Goal: Transaction & Acquisition: Purchase product/service

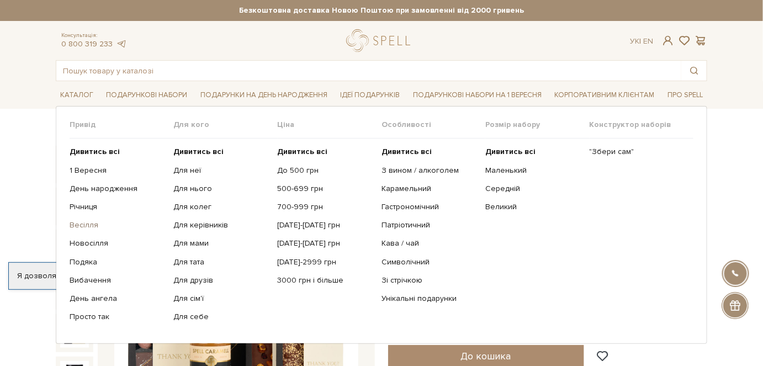
click at [86, 225] on link "Весілля" at bounding box center [118, 225] width 96 height 10
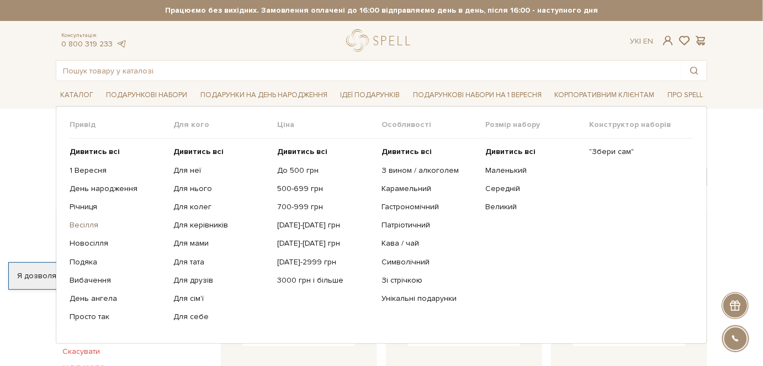
click at [96, 224] on link "Весілля" at bounding box center [118, 225] width 96 height 10
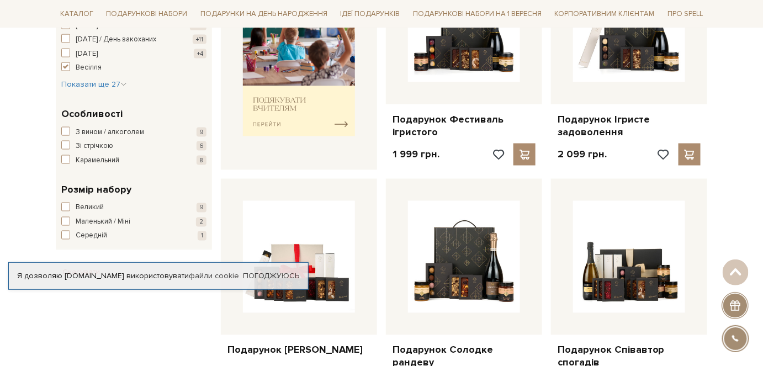
scroll to position [502, 0]
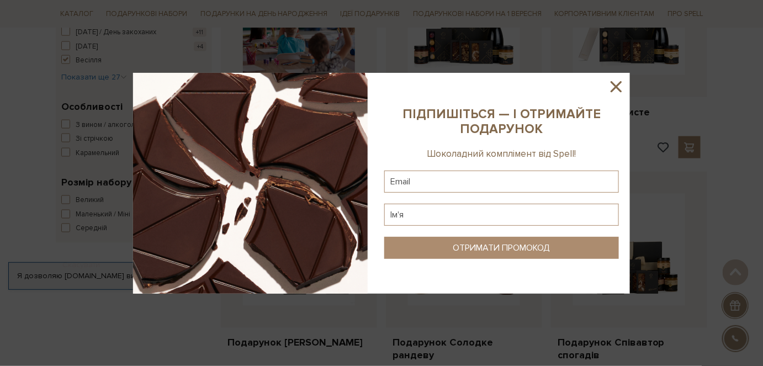
click at [617, 88] on icon at bounding box center [616, 86] width 19 height 19
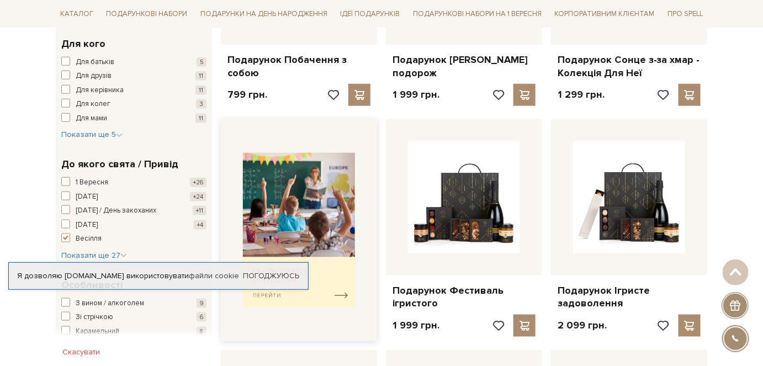
scroll to position [251, 0]
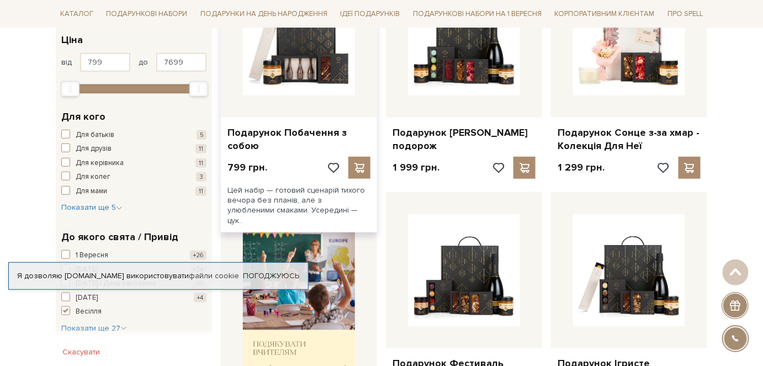
click at [280, 116] on div at bounding box center [299, 39] width 156 height 156
click at [275, 134] on link "Подарунок Побачення з собою" at bounding box center [298, 139] width 143 height 26
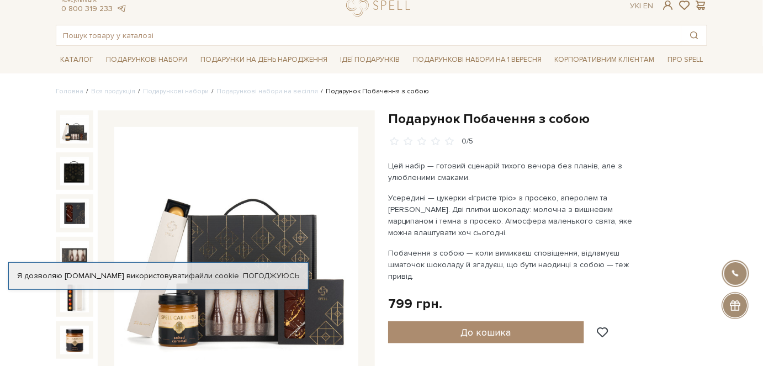
scroll to position [150, 0]
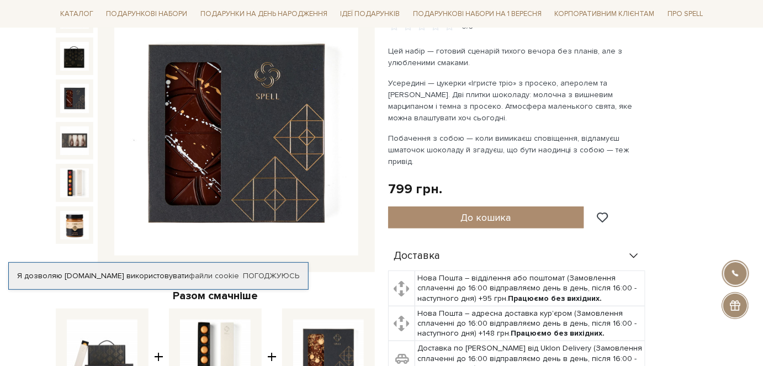
click at [80, 105] on img at bounding box center [74, 98] width 29 height 29
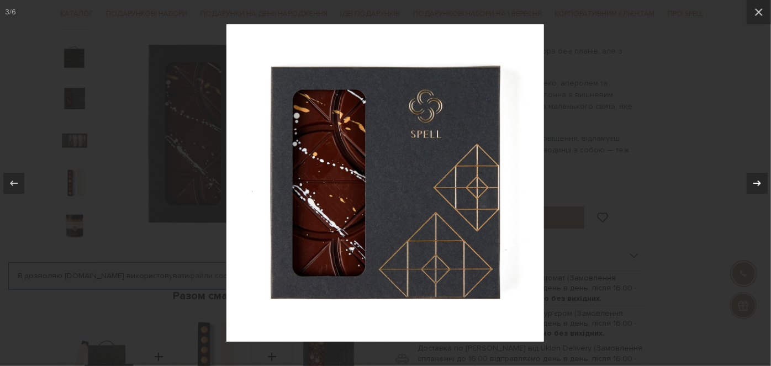
click at [748, 183] on div at bounding box center [756, 183] width 21 height 21
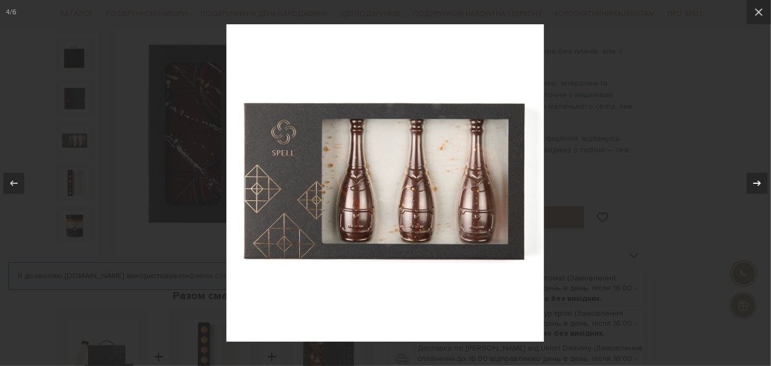
click at [748, 183] on div at bounding box center [756, 183] width 21 height 21
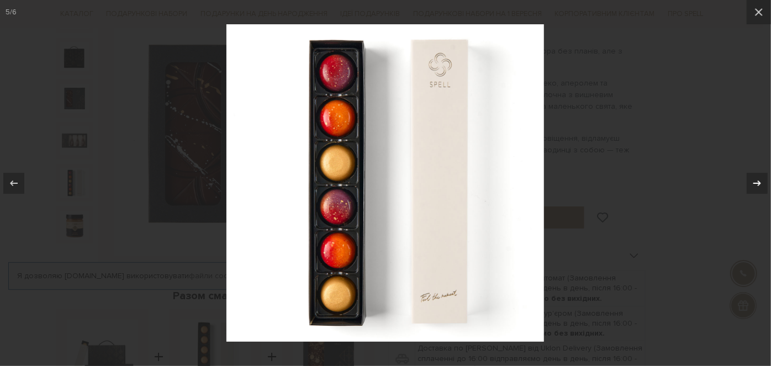
click at [748, 183] on div at bounding box center [756, 183] width 21 height 21
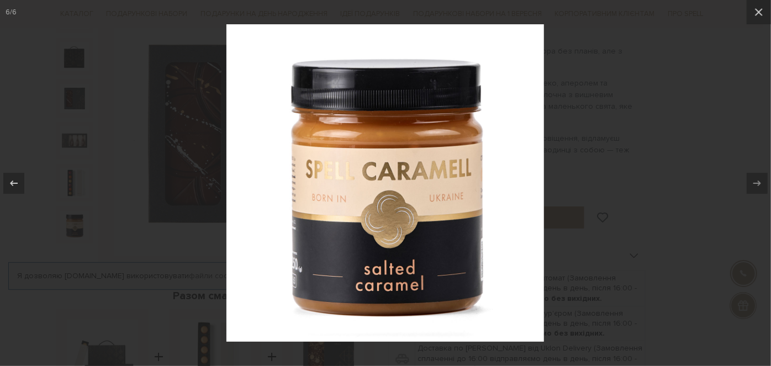
drag, startPoint x: 661, startPoint y: 170, endPoint x: 736, endPoint y: 2, distance: 184.1
click at [661, 169] on div at bounding box center [385, 183] width 771 height 366
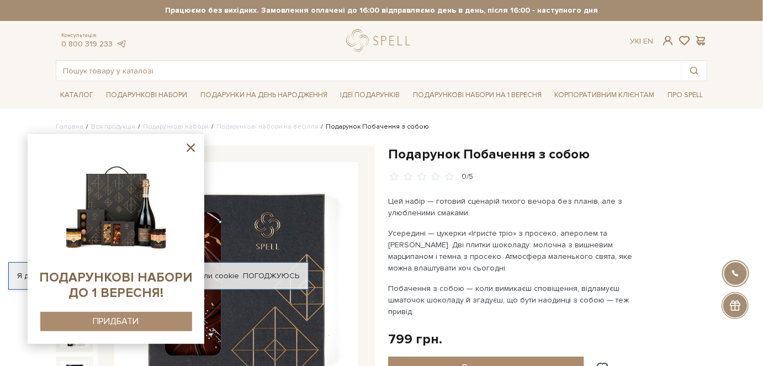
click at [187, 150] on icon at bounding box center [191, 148] width 14 height 14
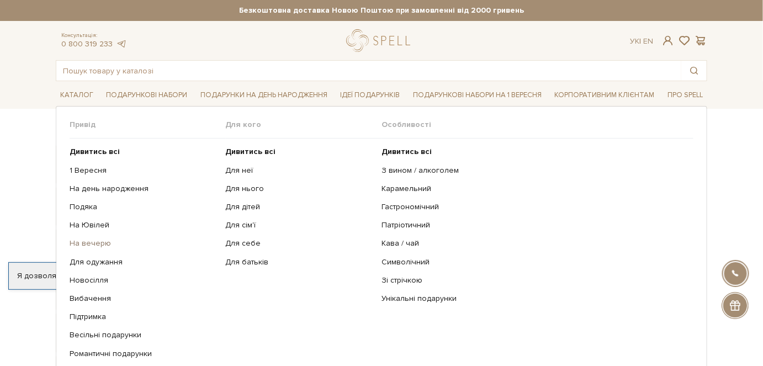
scroll to position [50, 0]
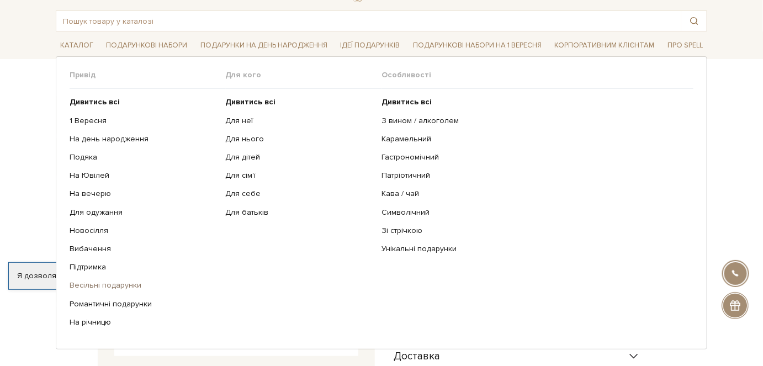
click at [104, 284] on link "Весільні подарунки" at bounding box center [144, 285] width 148 height 10
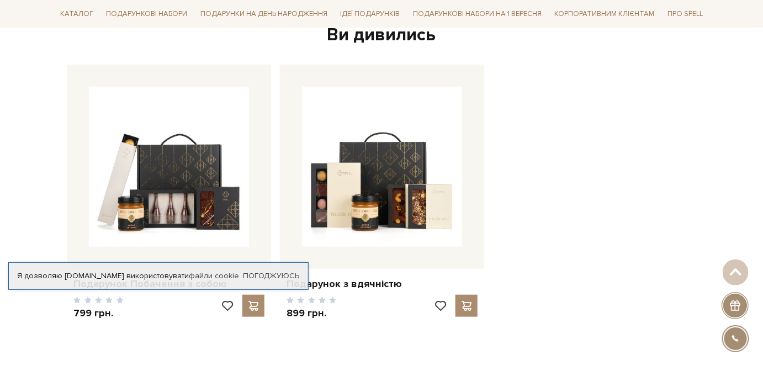
scroll to position [1556, 0]
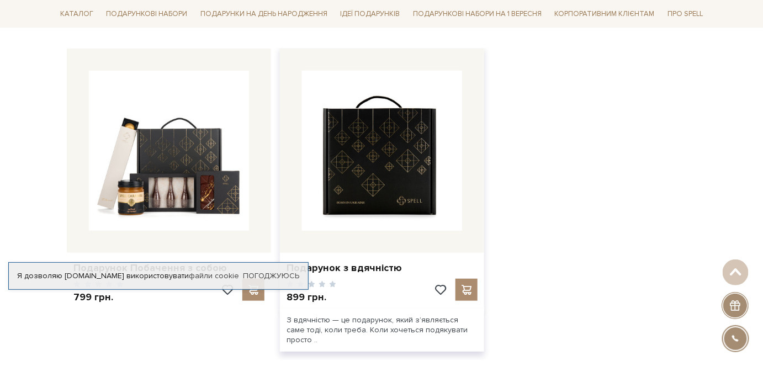
click at [433, 143] on img at bounding box center [382, 151] width 160 height 160
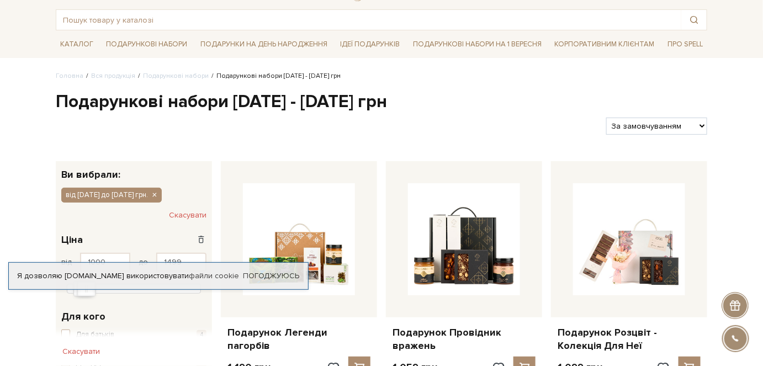
scroll to position [150, 0]
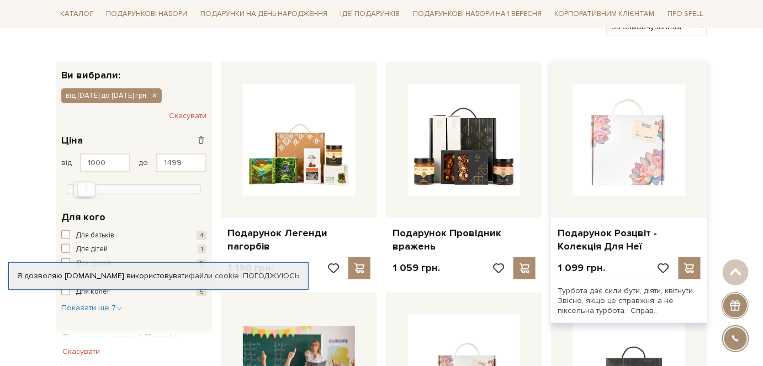
click at [643, 172] on img at bounding box center [629, 140] width 112 height 112
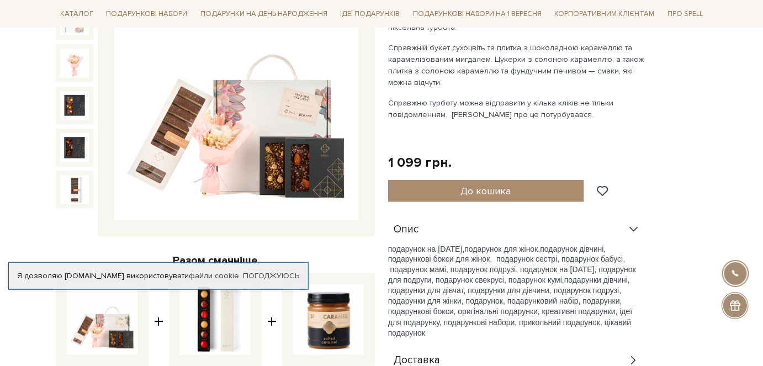
scroll to position [200, 0]
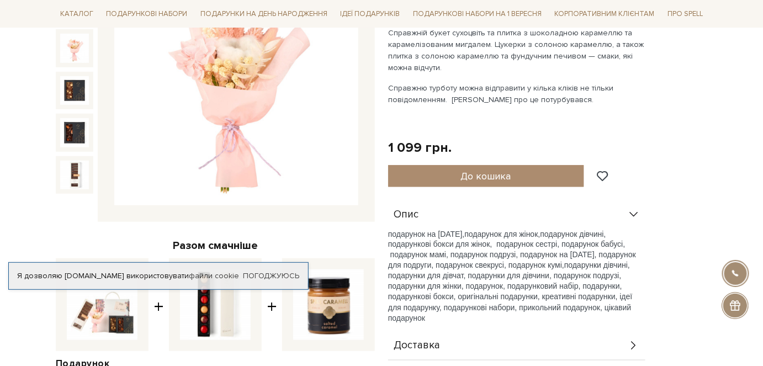
click at [78, 57] on img at bounding box center [74, 48] width 29 height 29
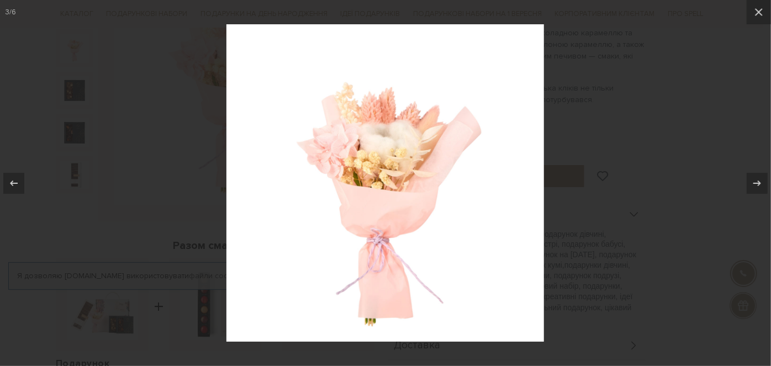
click at [73, 80] on div at bounding box center [385, 183] width 771 height 366
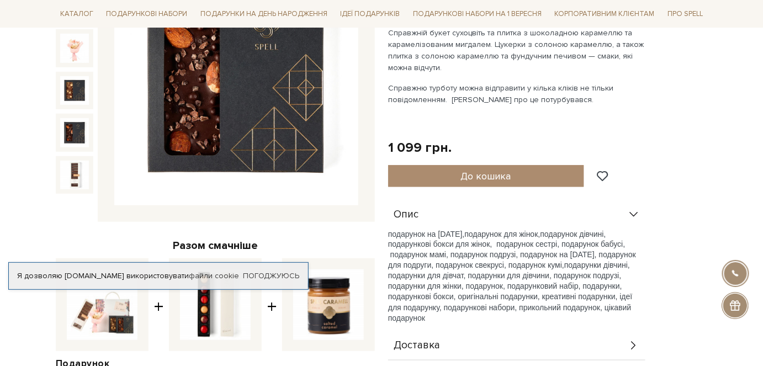
click at [70, 128] on img at bounding box center [74, 132] width 29 height 29
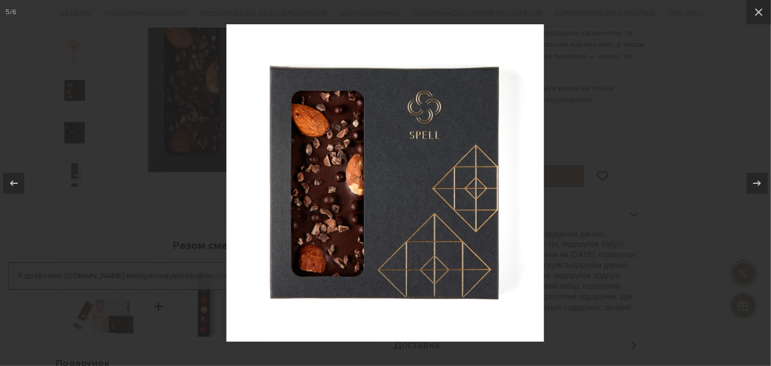
click at [87, 170] on div at bounding box center [385, 183] width 771 height 366
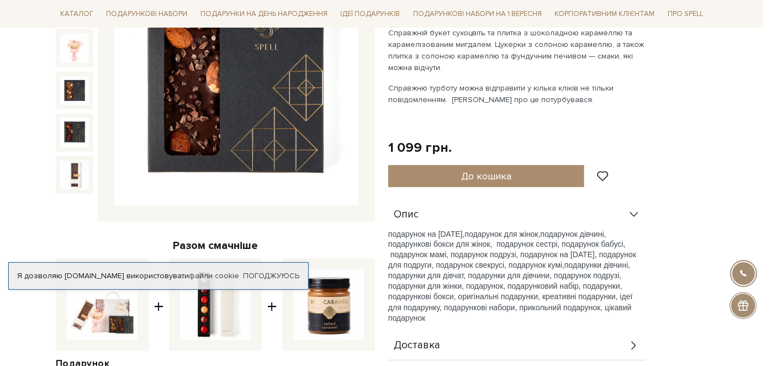
click at [78, 174] on div at bounding box center [385, 183] width 771 height 366
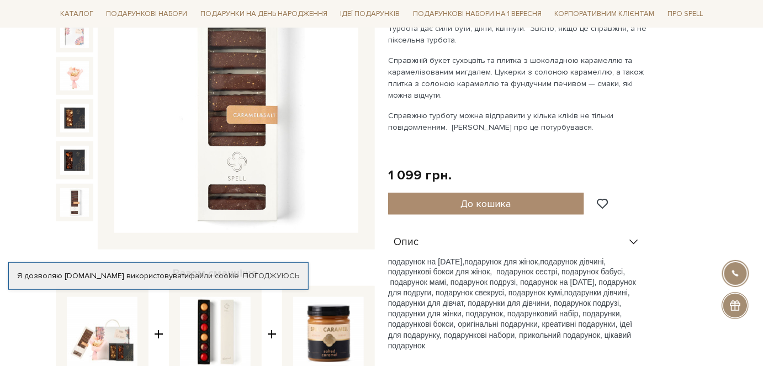
scroll to position [100, 0]
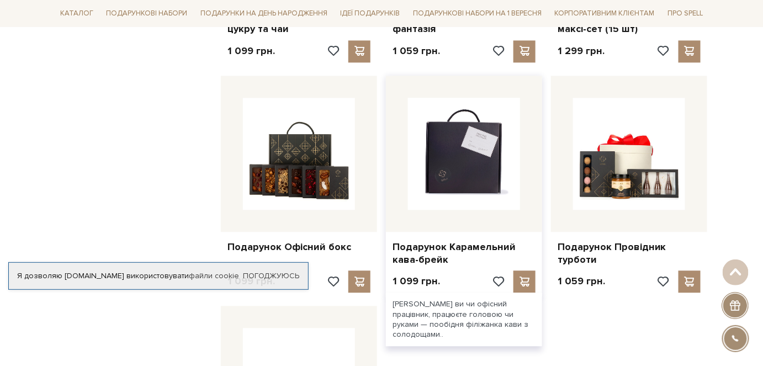
scroll to position [852, 0]
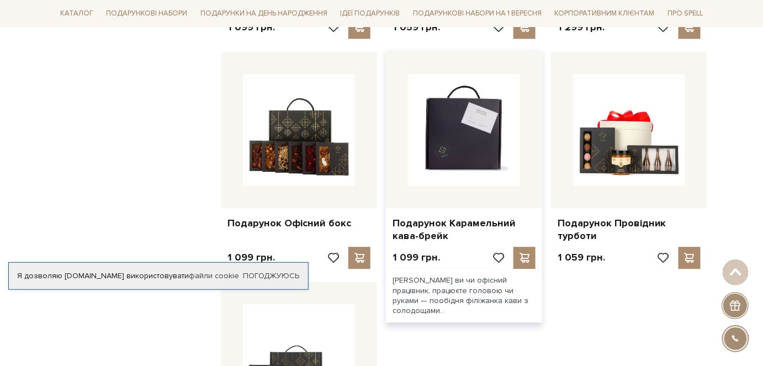
click at [448, 176] on img at bounding box center [464, 130] width 112 height 112
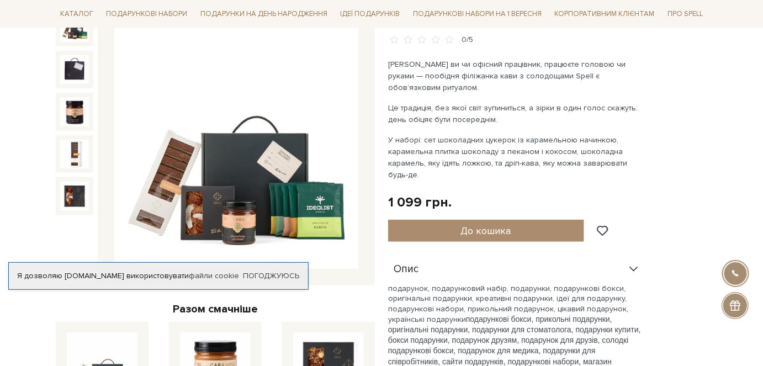
scroll to position [150, 0]
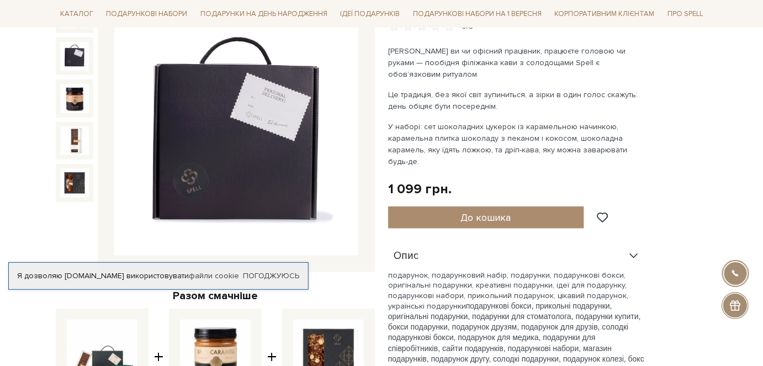
click at [72, 55] on img at bounding box center [74, 56] width 29 height 29
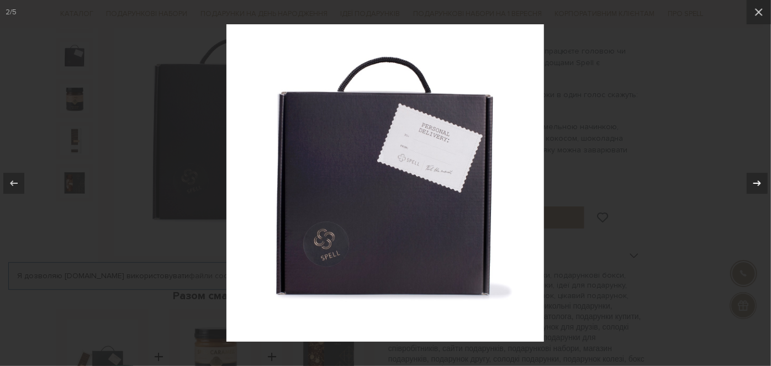
click at [760, 181] on icon at bounding box center [756, 183] width 13 height 13
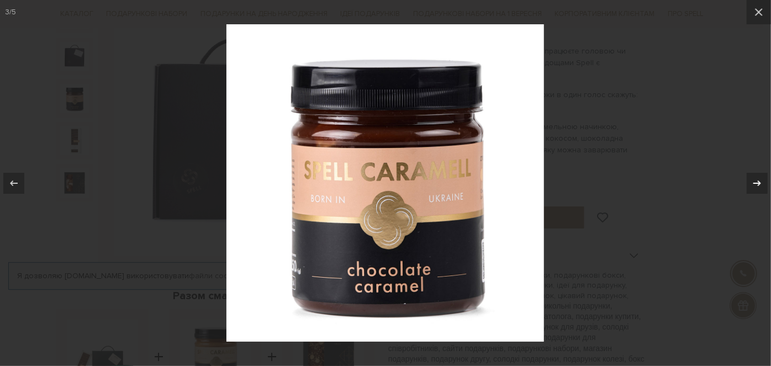
click at [760, 181] on icon at bounding box center [756, 183] width 13 height 13
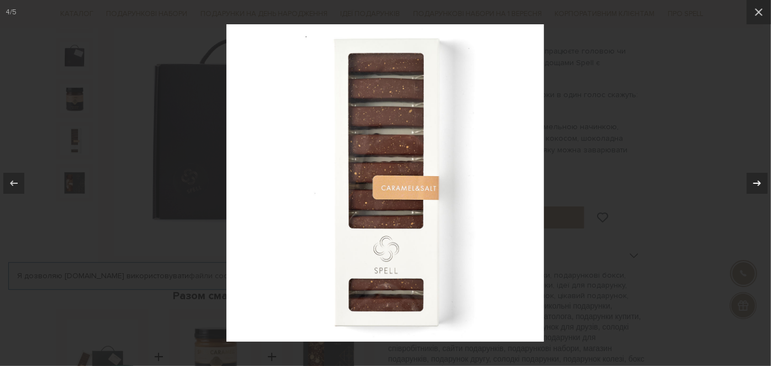
click at [760, 181] on icon at bounding box center [756, 183] width 13 height 13
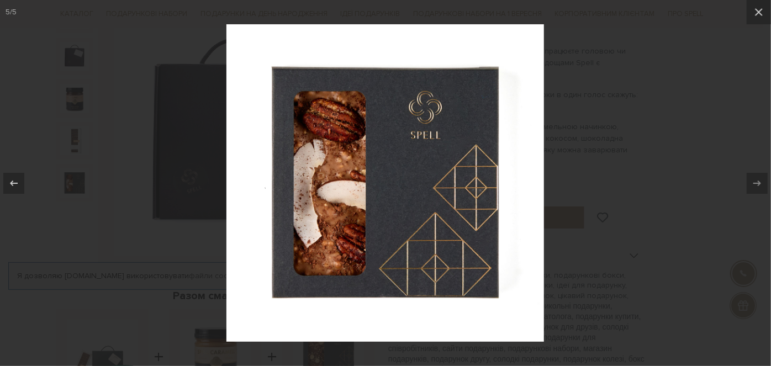
click at [682, 194] on div at bounding box center [385, 183] width 771 height 366
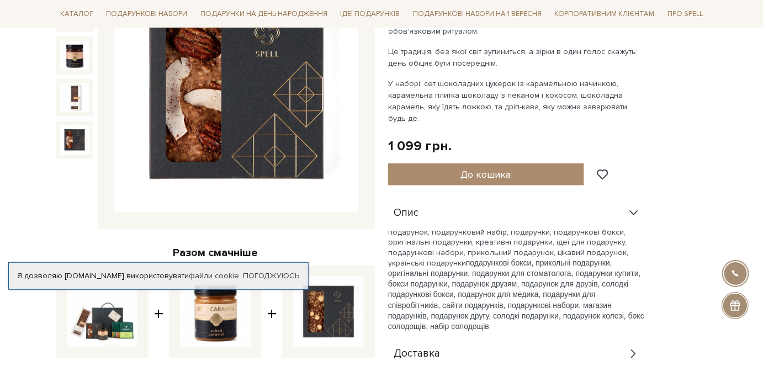
scroll to position [251, 0]
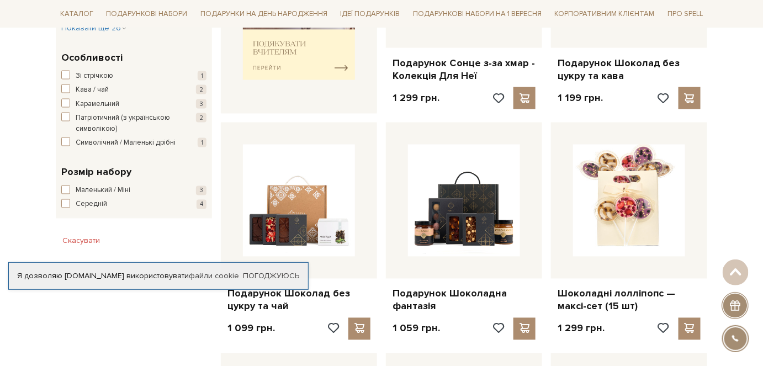
scroll to position [300, 0]
